Goal: Task Accomplishment & Management: Use online tool/utility

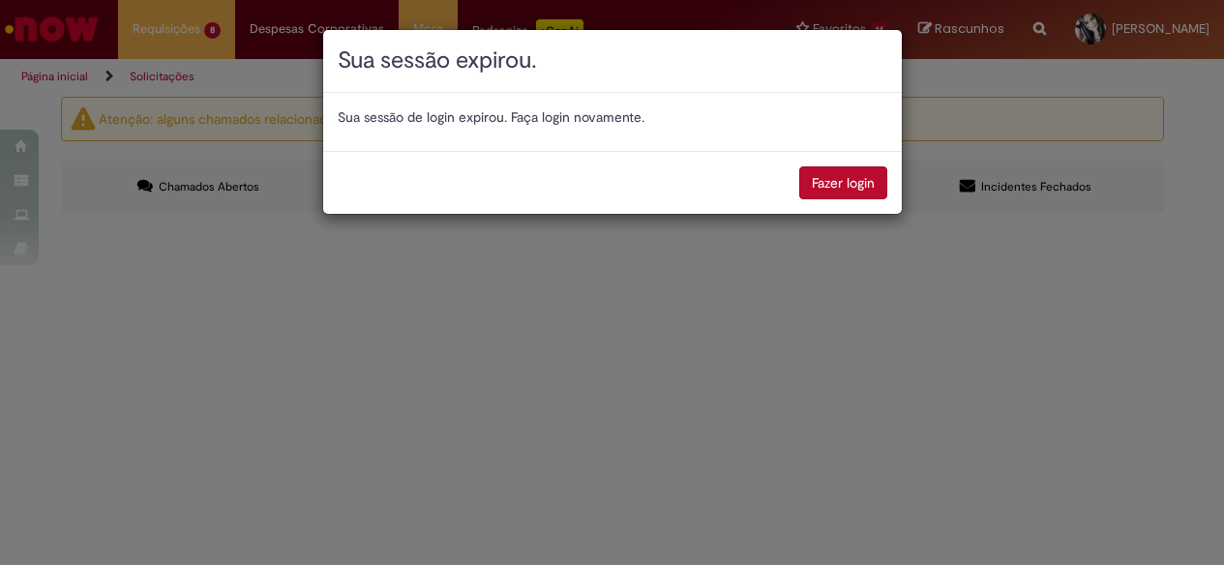
click at [830, 177] on button "Fazer login" at bounding box center [843, 182] width 88 height 33
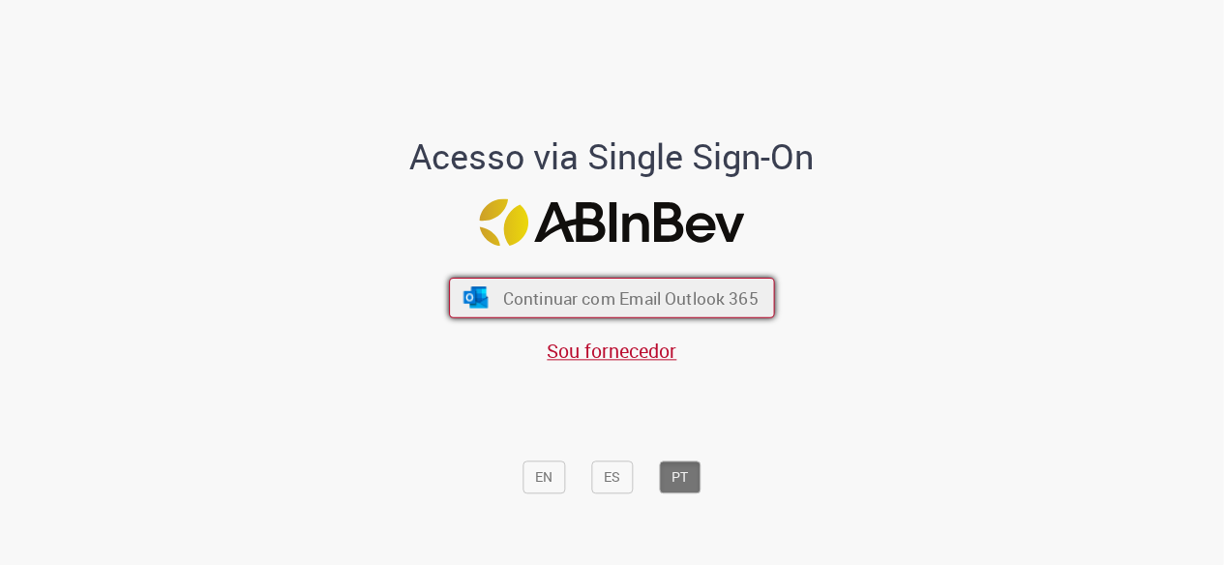
click at [641, 291] on span "Continuar com Email Outlook 365" at bounding box center [631, 297] width 256 height 22
